Goal: Obtain resource: Obtain resource

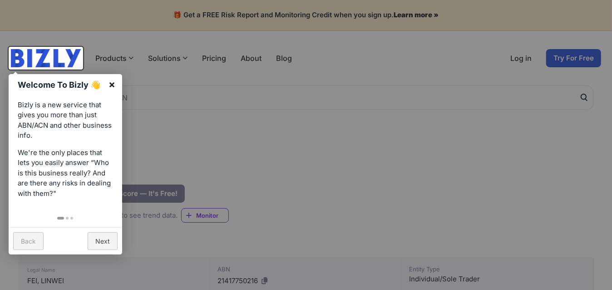
click at [110, 83] on link "×" at bounding box center [112, 84] width 20 height 20
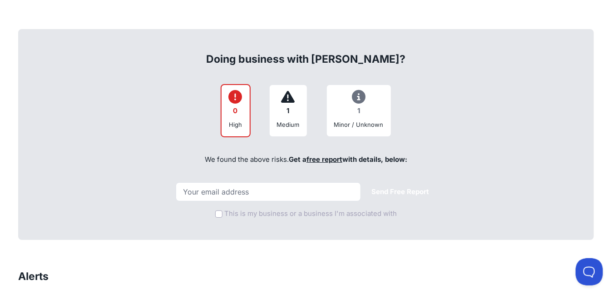
scroll to position [273, 0]
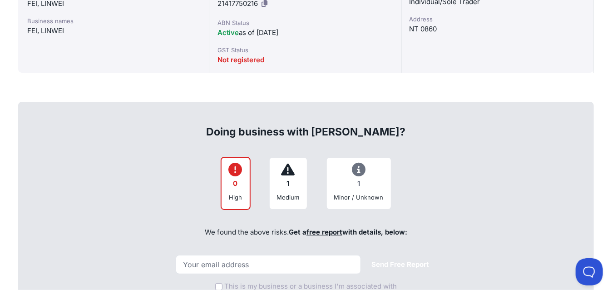
scroll to position [318, 0]
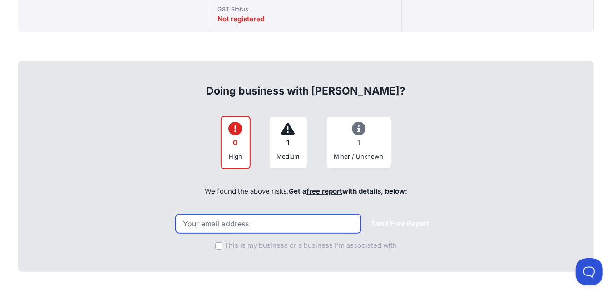
click at [223, 229] on input "email" at bounding box center [268, 223] width 185 height 19
type input "[EMAIL_ADDRESS][DOMAIN_NAME]"
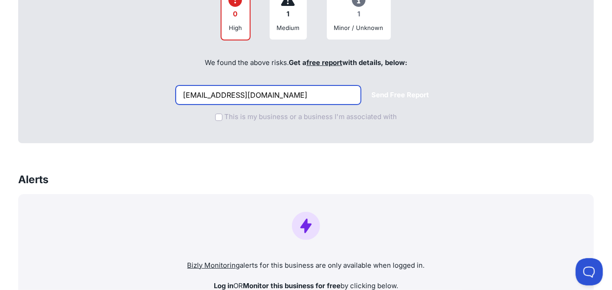
scroll to position [454, 0]
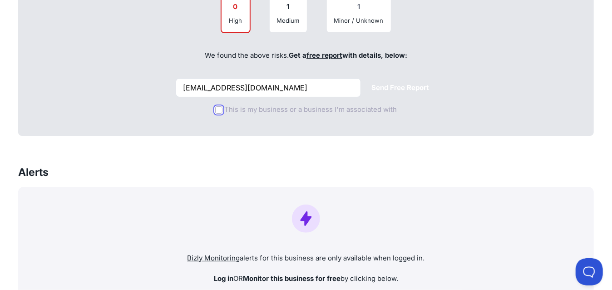
click at [219, 109] on input "This is my business or a business I'm associated with" at bounding box center [218, 109] width 7 height 7
checkbox input "true"
click at [395, 88] on button "Send Free Report" at bounding box center [401, 88] width 72 height 18
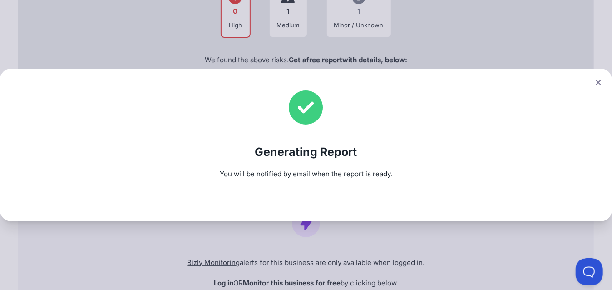
scroll to position [500, 0]
